Goal: Navigation & Orientation: Understand site structure

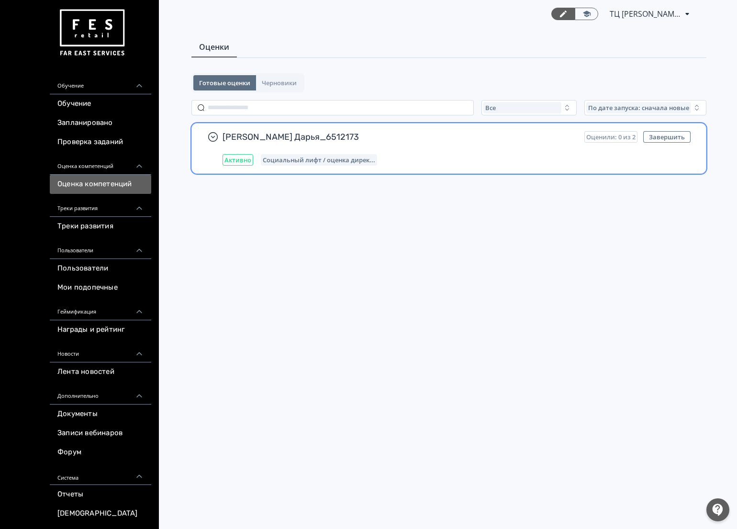
click at [353, 137] on span "[PERSON_NAME] Дарья_6512173" at bounding box center [399, 136] width 354 height 11
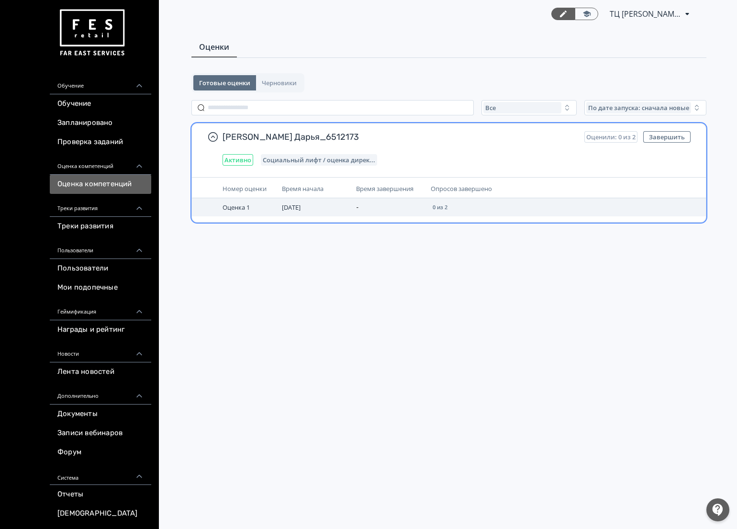
click at [235, 207] on span "Оценка 1" at bounding box center [235, 207] width 27 height 9
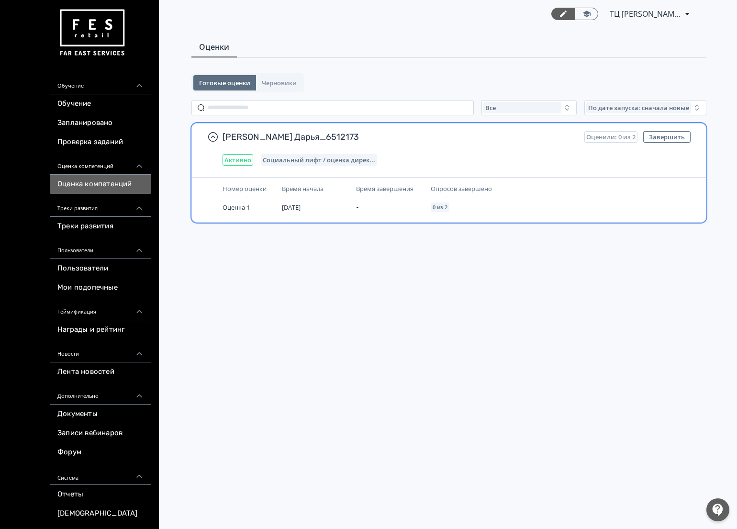
click at [240, 150] on div "[PERSON_NAME] Дарья_6512173 Оценили: 0 из 2 Завершить Активно Социальный лифт /…" at bounding box center [456, 148] width 468 height 34
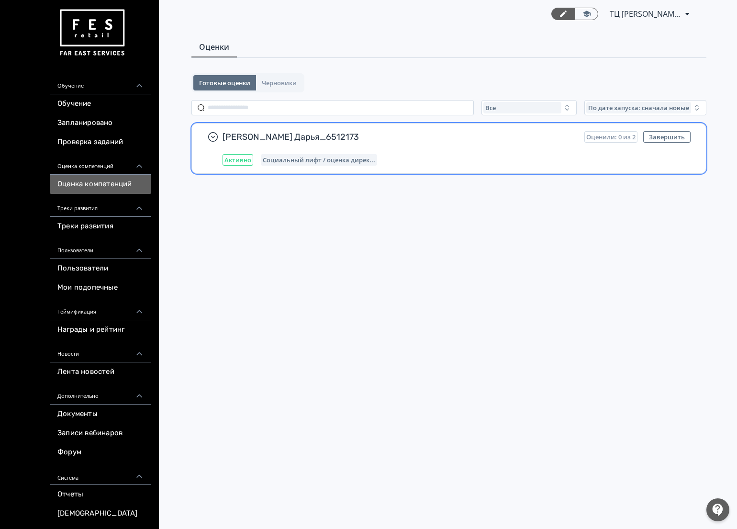
click at [240, 135] on span "[PERSON_NAME] Дарья_6512173" at bounding box center [399, 136] width 354 height 11
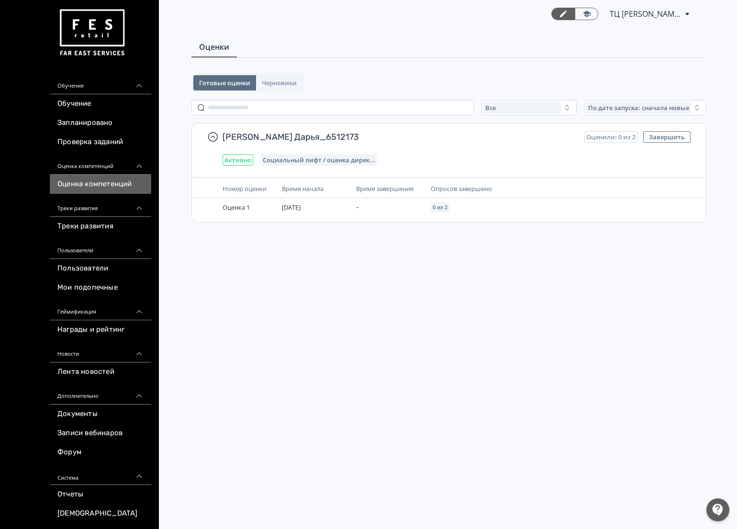
click at [292, 96] on div "Готовые оценки Черновики Все По дате запуска: сначала новые [PERSON_NAME] Дарья…" at bounding box center [448, 152] width 515 height 159
click at [289, 85] on span "Черновики" at bounding box center [279, 83] width 35 height 8
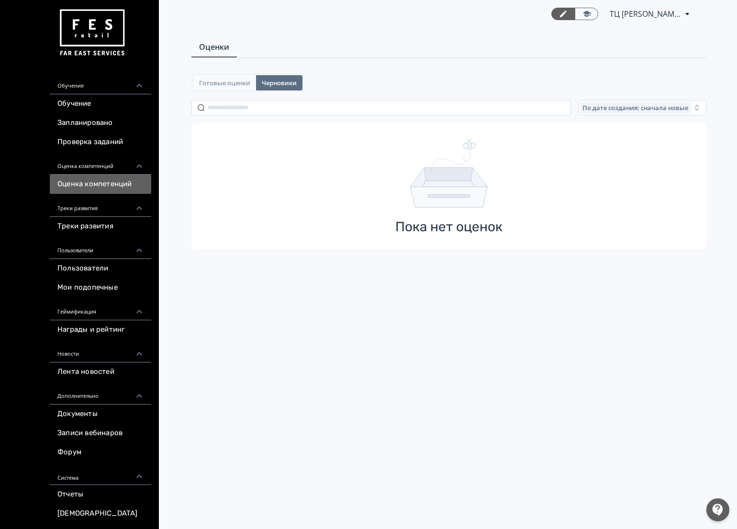
click at [204, 83] on span "Готовые оценки" at bounding box center [224, 83] width 51 height 8
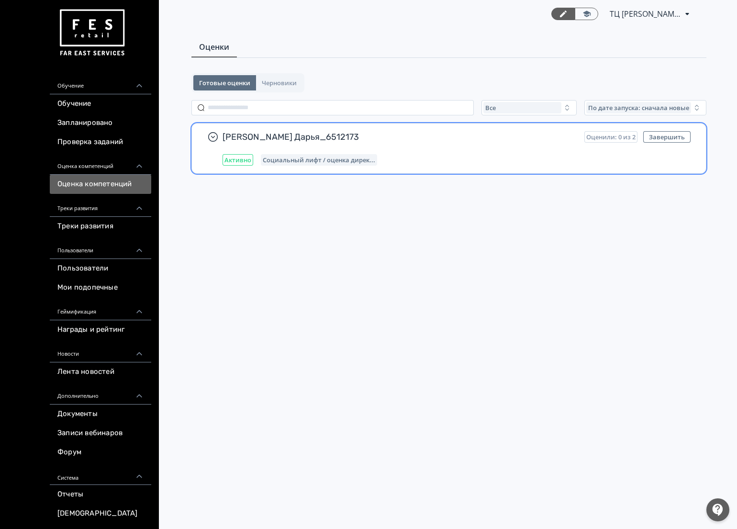
click at [496, 152] on div "[PERSON_NAME] Дарья_6512173 Оценили: 0 из 2 Завершить Активно Социальный лифт /…" at bounding box center [456, 148] width 468 height 34
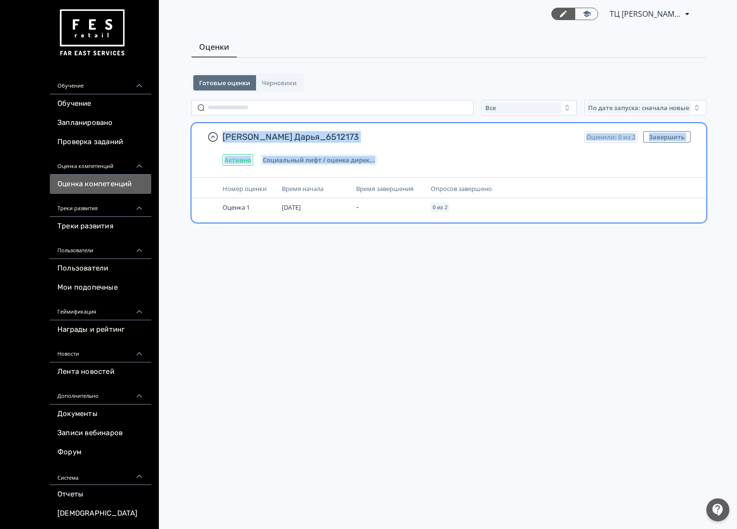
click at [496, 152] on div "[PERSON_NAME] Дарья_6512173 Оценили: 0 из 2 Завершить Активно Социальный лифт /…" at bounding box center [456, 148] width 468 height 34
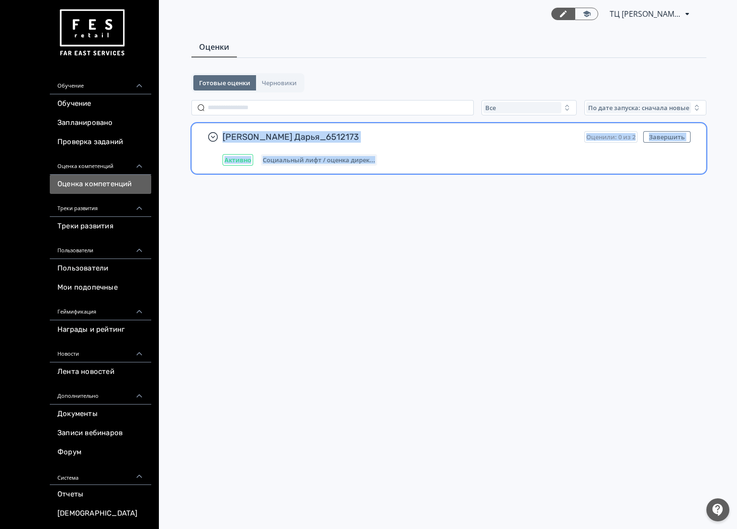
click at [496, 152] on div "[PERSON_NAME] Дарья_6512173 Оценили: 0 из 2 Завершить Активно Социальный лифт /…" at bounding box center [456, 148] width 468 height 34
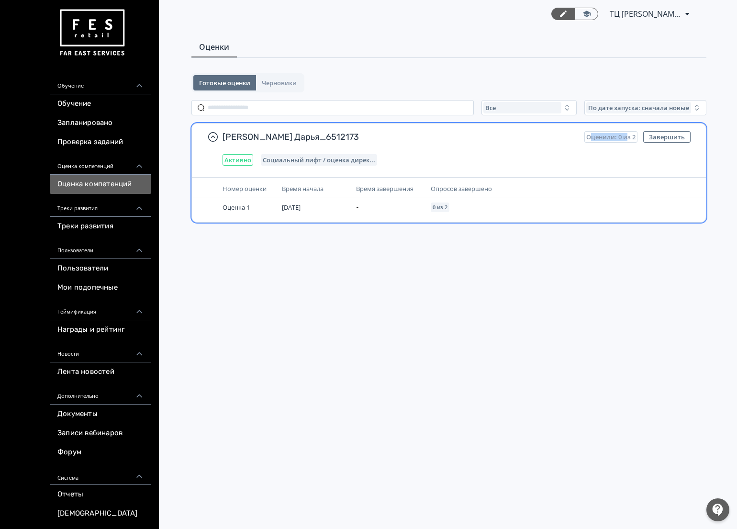
drag, startPoint x: 591, startPoint y: 135, endPoint x: 627, endPoint y: 134, distance: 35.4
click at [627, 134] on span "Оценили: 0 из 2" at bounding box center [610, 137] width 49 height 8
click at [594, 185] on div "Опросов завершено" at bounding box center [514, 188] width 166 height 11
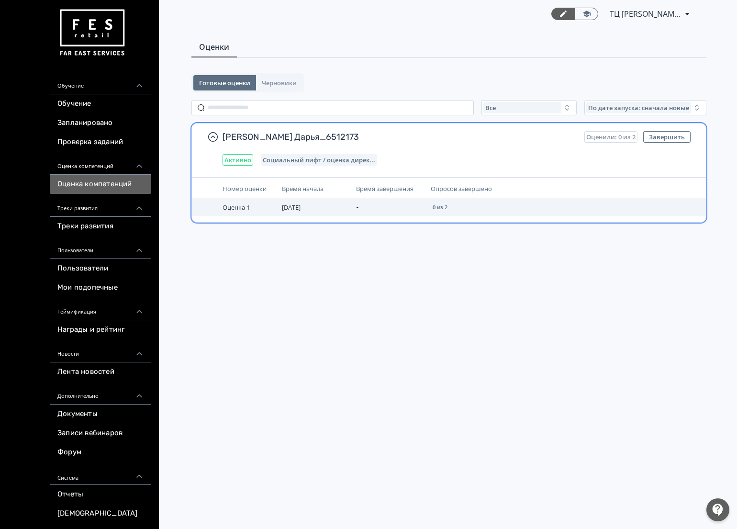
click at [555, 201] on td "0 из 2" at bounding box center [513, 207] width 173 height 18
click at [501, 207] on td "0 из 2" at bounding box center [513, 207] width 173 height 18
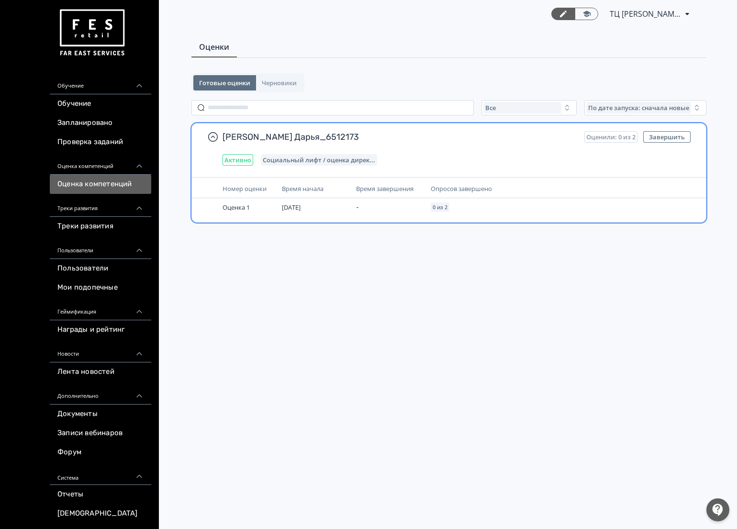
click at [317, 211] on td "[DATE]" at bounding box center [315, 207] width 74 height 18
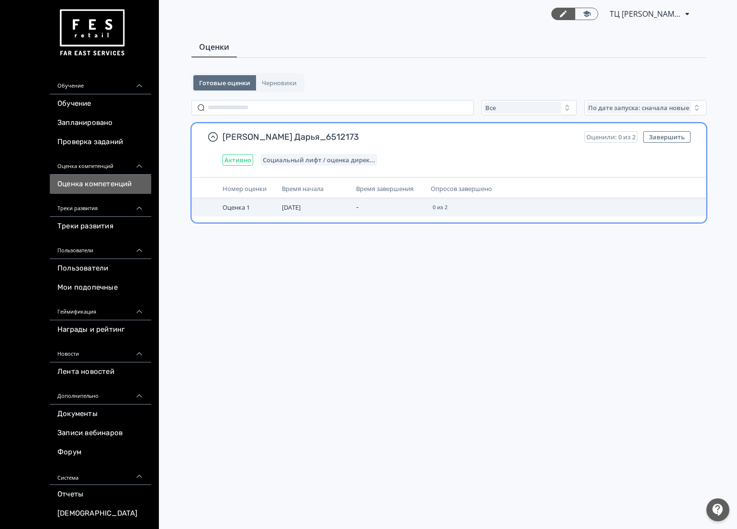
click at [418, 211] on td "-" at bounding box center [389, 207] width 74 height 18
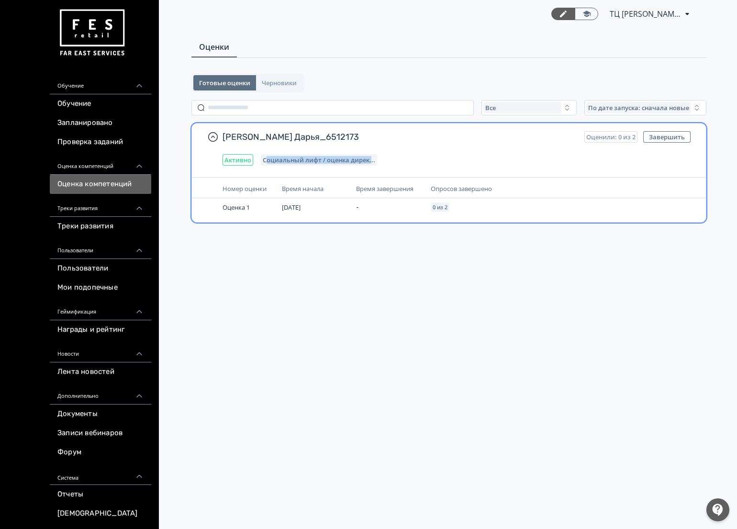
drag, startPoint x: 266, startPoint y: 156, endPoint x: 401, endPoint y: 161, distance: 135.0
click at [399, 160] on div "Активно Социальный лифт / оценка дирек..." at bounding box center [456, 159] width 468 height 11
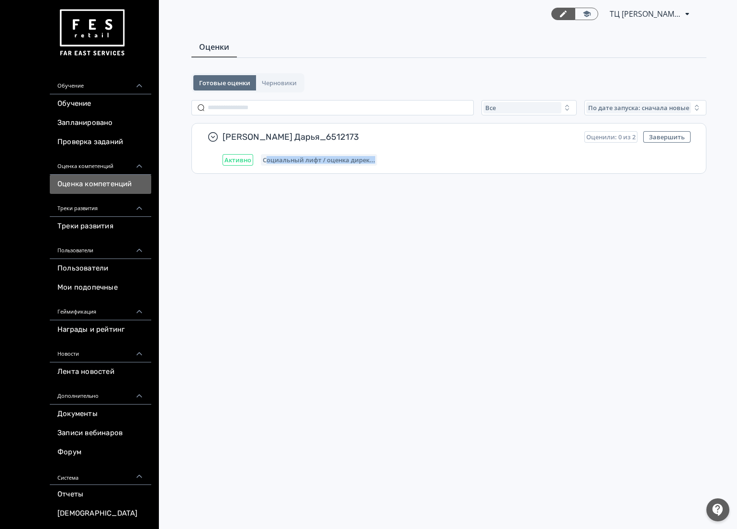
drag, startPoint x: 376, startPoint y: 225, endPoint x: 374, endPoint y: 201, distance: 24.0
click at [376, 225] on div "Готовые оценки Черновики Все По дате запуска: сначала новые [PERSON_NAME] Дарья…" at bounding box center [448, 152] width 515 height 159
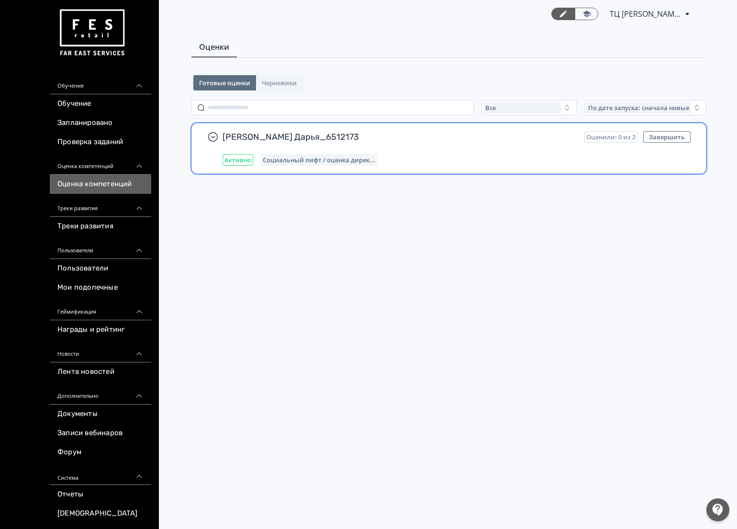
click at [369, 166] on div "[PERSON_NAME] Дарья_6512173 Оценили: 0 из 2 Завершить Активно Социальный лифт /…" at bounding box center [449, 148] width 514 height 50
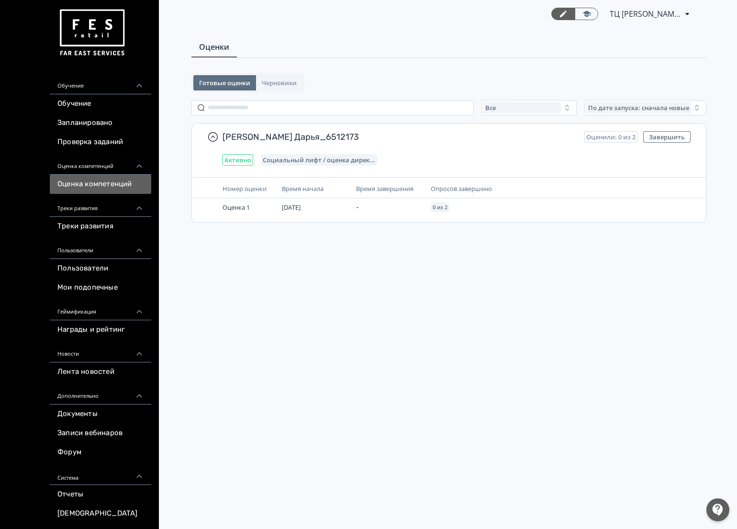
click at [93, 158] on div "Оценка компетенций" at bounding box center [100, 163] width 101 height 23
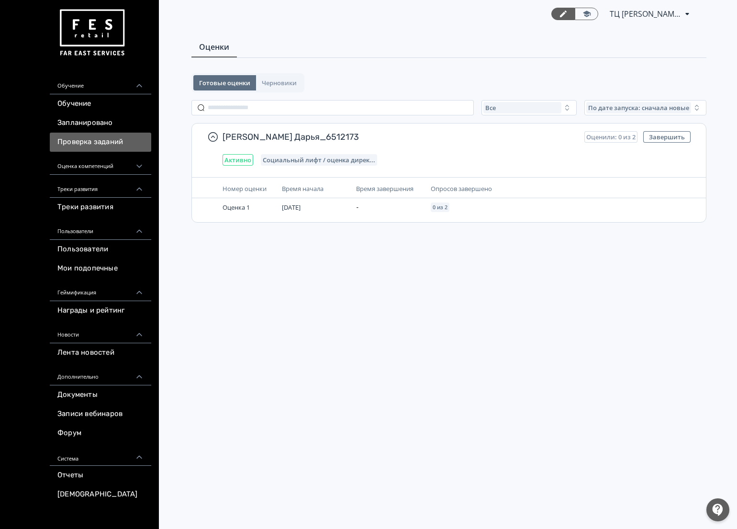
click at [101, 147] on link "Проверка заданий" at bounding box center [100, 142] width 101 height 19
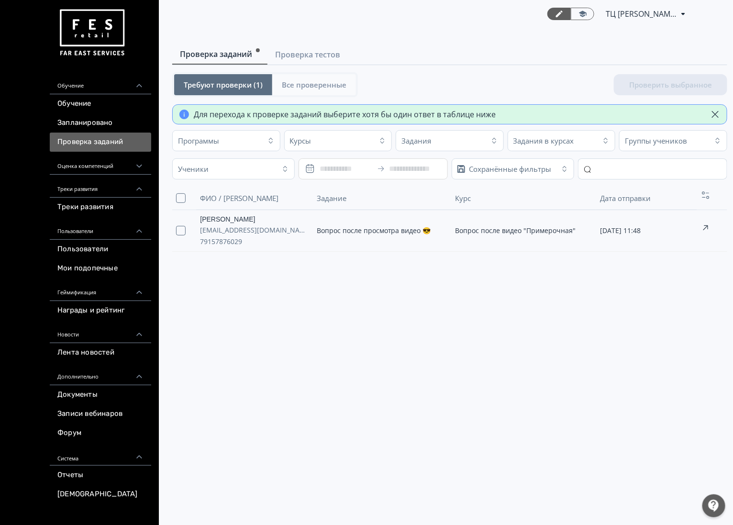
click at [321, 89] on span "Все проверенные" at bounding box center [314, 85] width 65 height 10
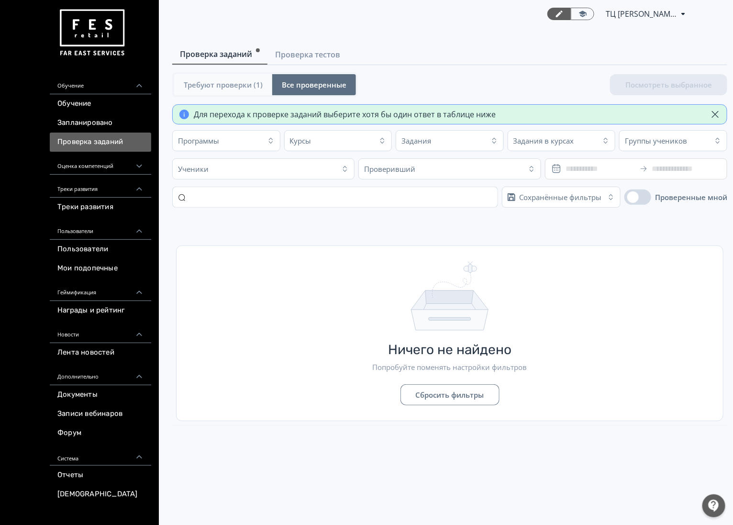
click at [252, 92] on button "Требуют проверки (1)" at bounding box center [223, 84] width 98 height 21
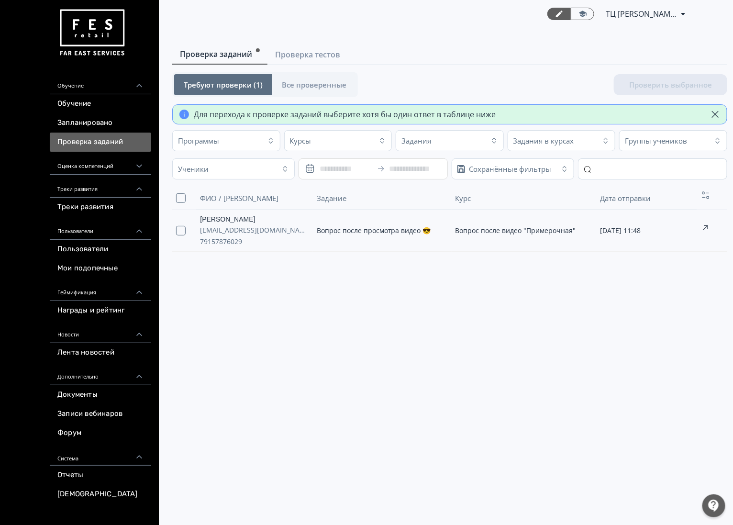
click at [307, 40] on main "Проверка заданий Проверка тестов Требуют проверки (1) Все проверенные Проверить…" at bounding box center [447, 144] width 572 height 233
click at [305, 54] on span "Проверка тестов" at bounding box center [307, 54] width 65 height 11
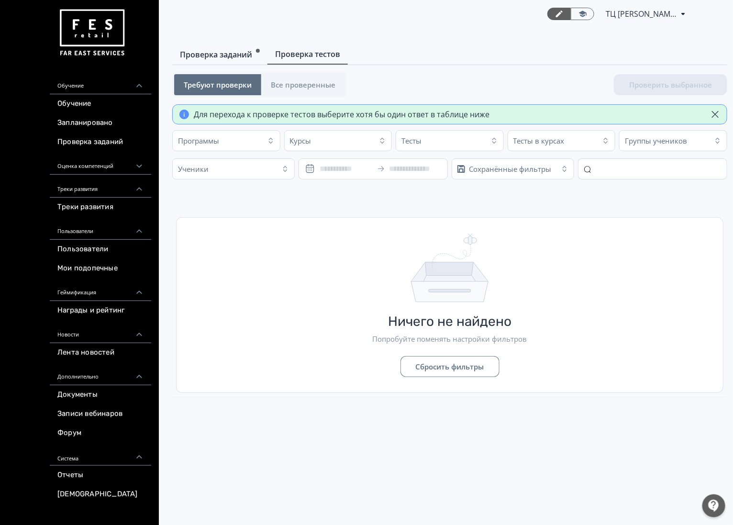
click at [246, 53] on span "Проверка заданий" at bounding box center [216, 54] width 72 height 11
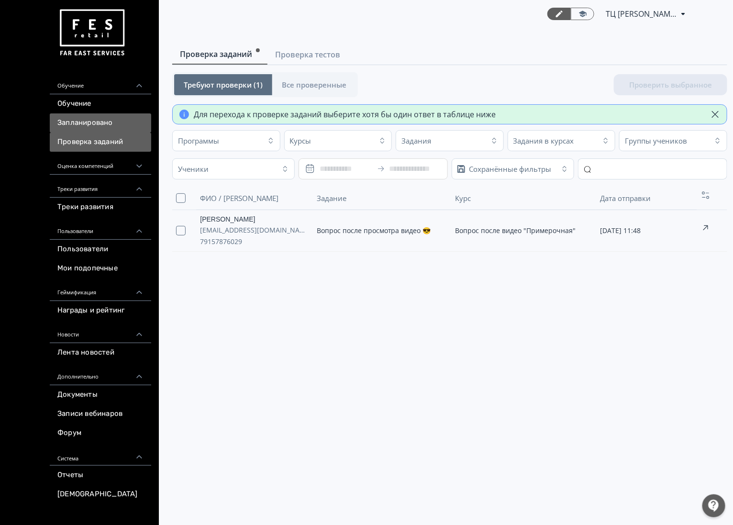
click at [115, 125] on link "Запланировано" at bounding box center [100, 122] width 101 height 19
click at [102, 127] on link "Запланировано" at bounding box center [100, 122] width 101 height 19
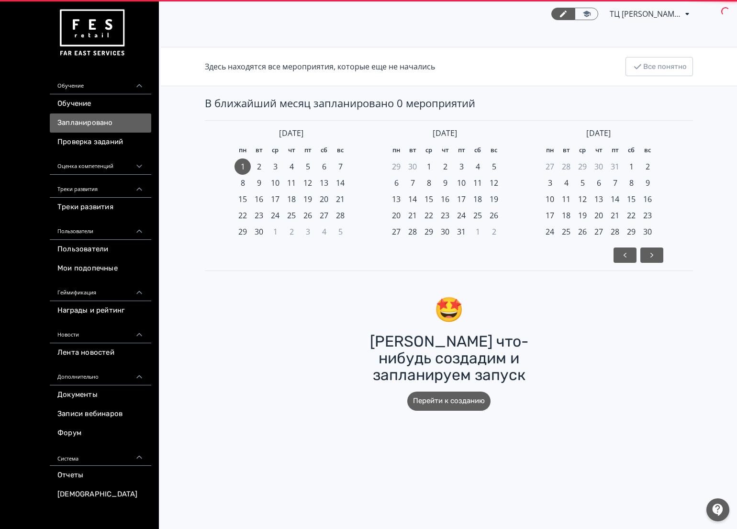
click at [106, 110] on link "Обучение" at bounding box center [100, 103] width 101 height 19
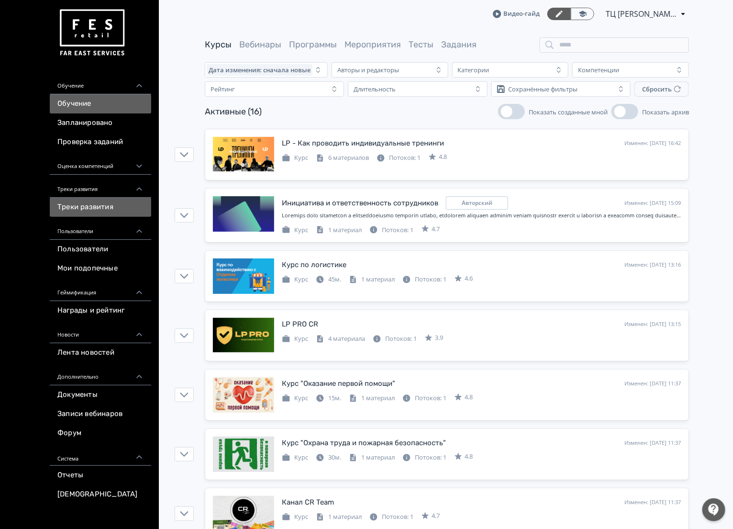
click at [120, 213] on link "Треки развития" at bounding box center [100, 207] width 101 height 19
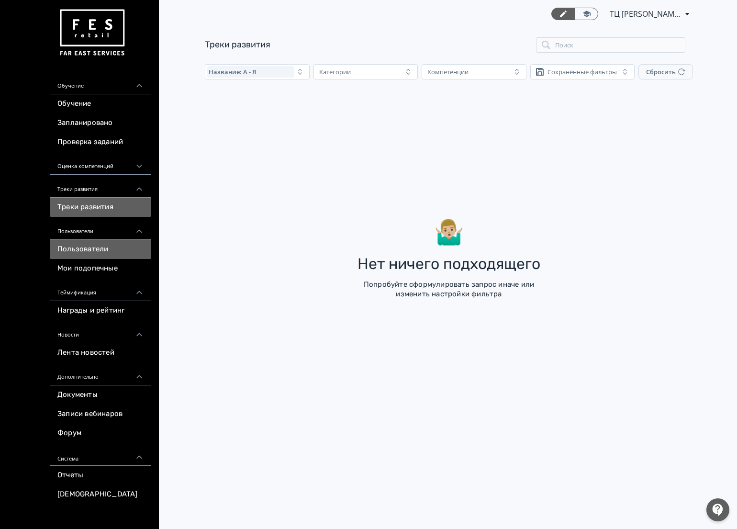
click at [109, 250] on link "Пользователи" at bounding box center [100, 249] width 101 height 19
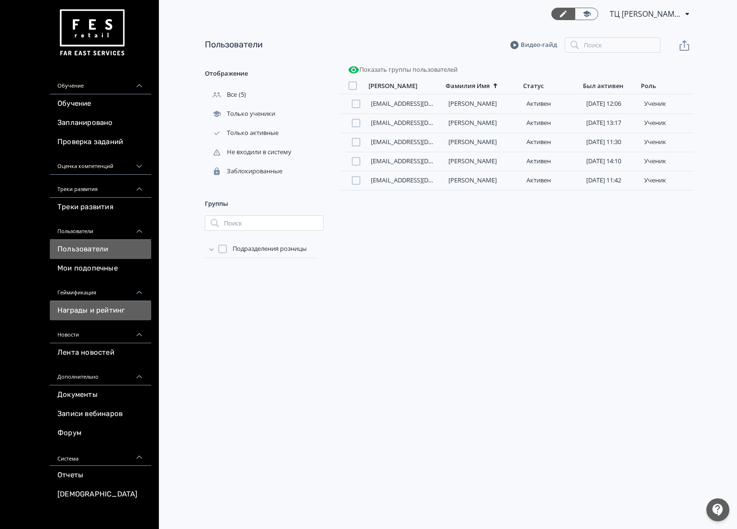
click at [102, 309] on link "Награды и рейтинг" at bounding box center [100, 310] width 101 height 19
